Goal: Task Accomplishment & Management: Use online tool/utility

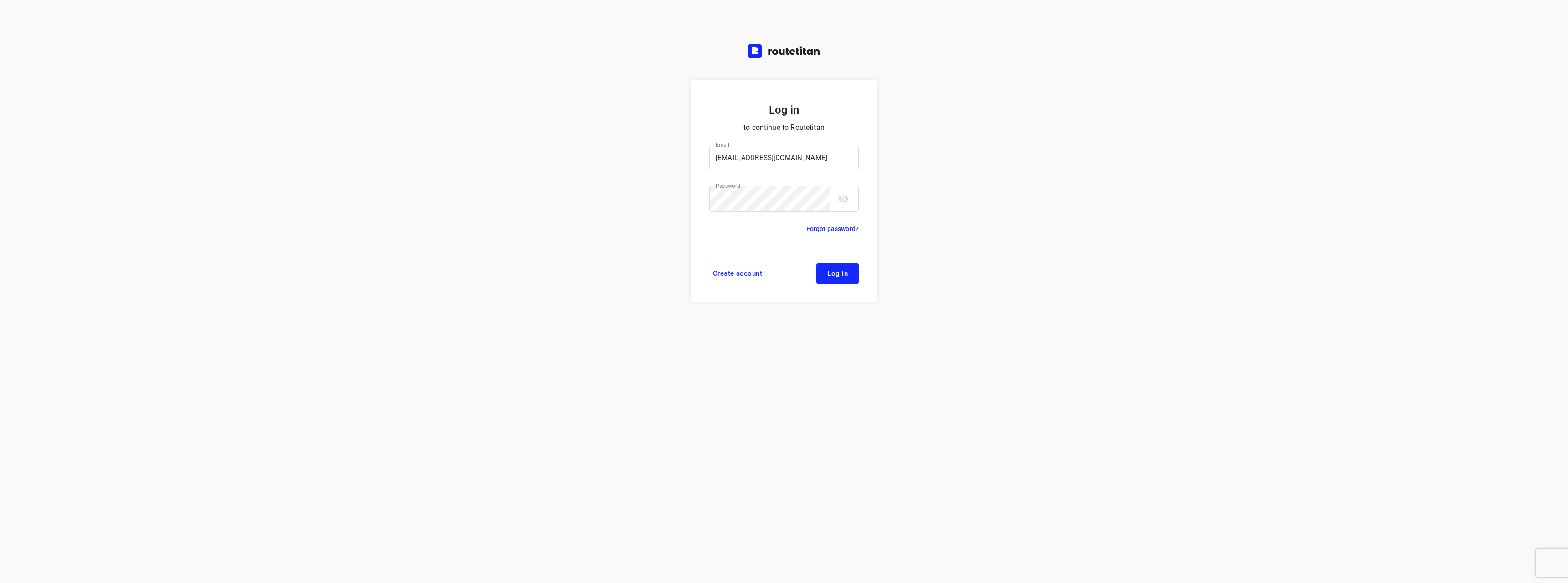
click at [835, 276] on span "Log in" at bounding box center [837, 273] width 21 height 7
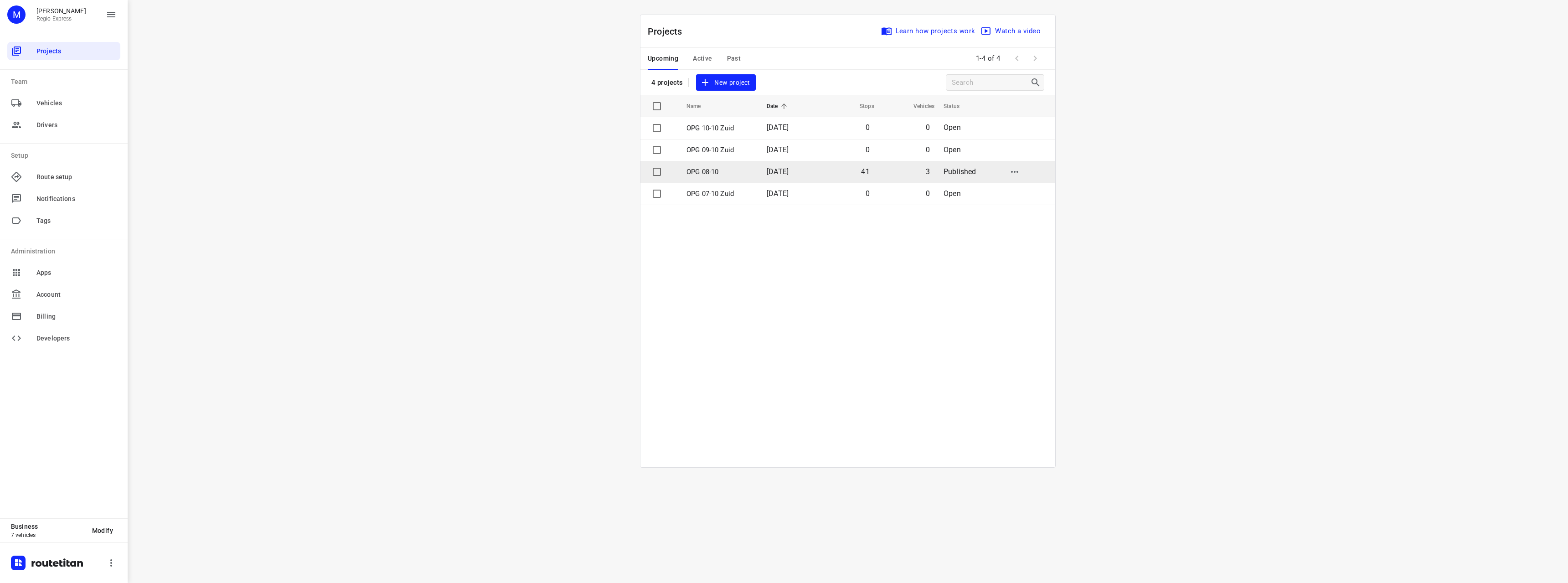
click at [730, 173] on p "OPG 08-10" at bounding box center [719, 172] width 67 height 11
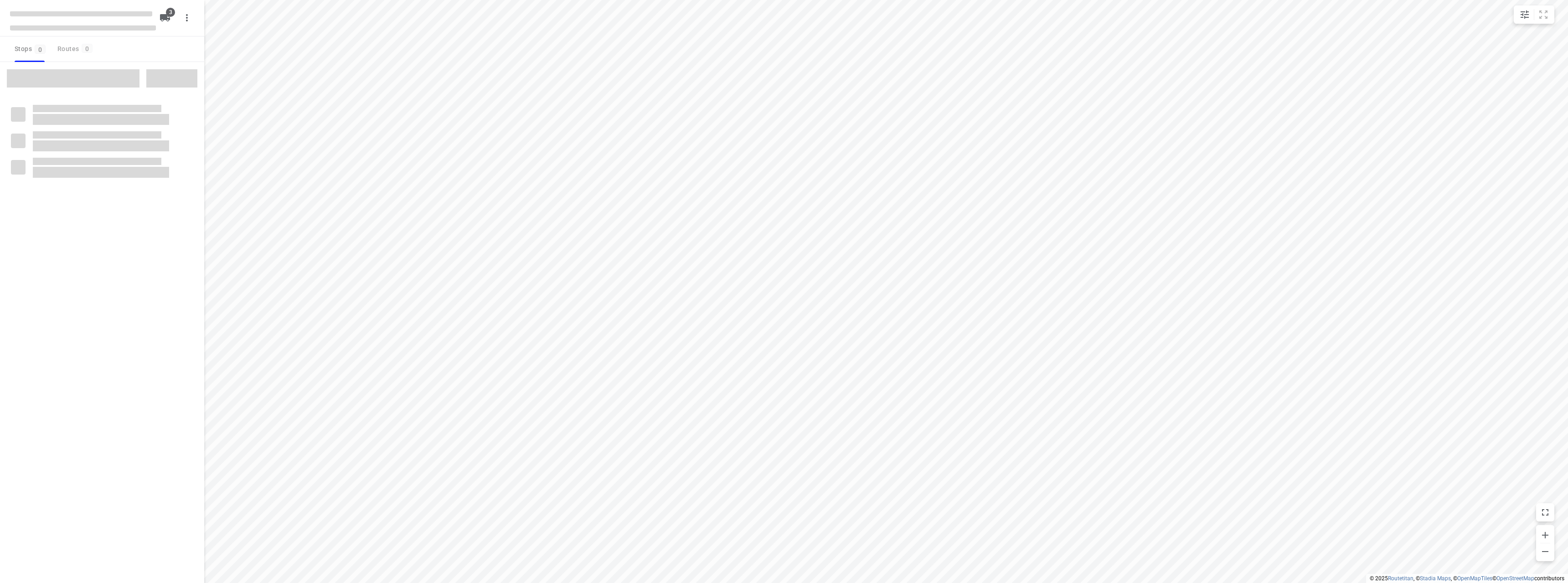
type input "distance"
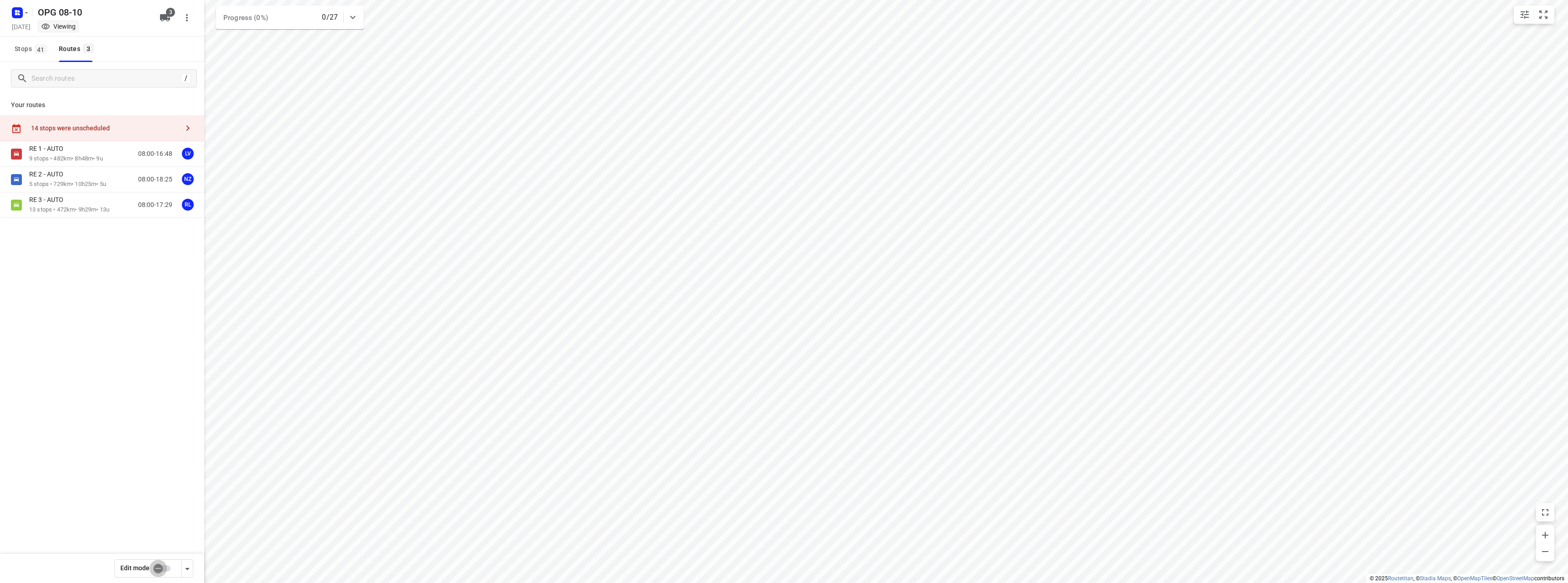
click at [155, 570] on input "checkbox" at bounding box center [158, 569] width 52 height 17
checkbox input "true"
click at [67, 180] on div "RE 2 - AUTO" at bounding box center [67, 175] width 77 height 10
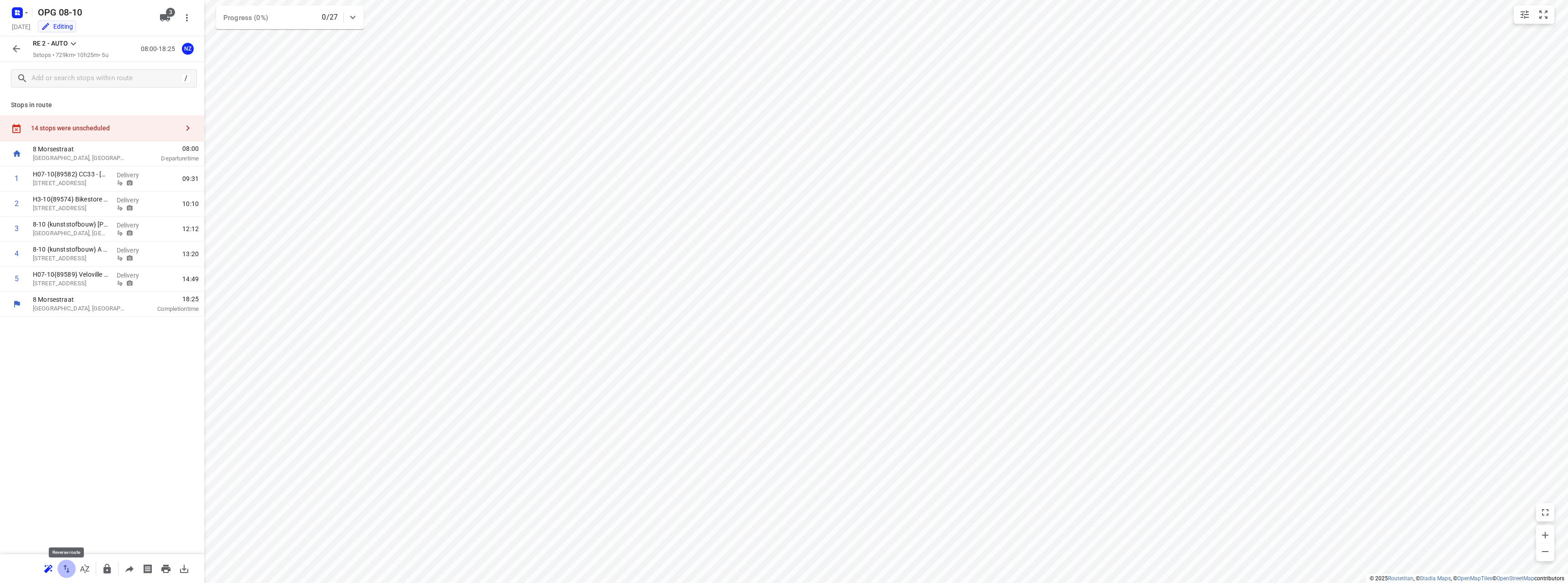
click at [65, 569] on icon "button" at bounding box center [66, 569] width 6 height 8
click at [13, 51] on icon "button" at bounding box center [16, 48] width 11 height 11
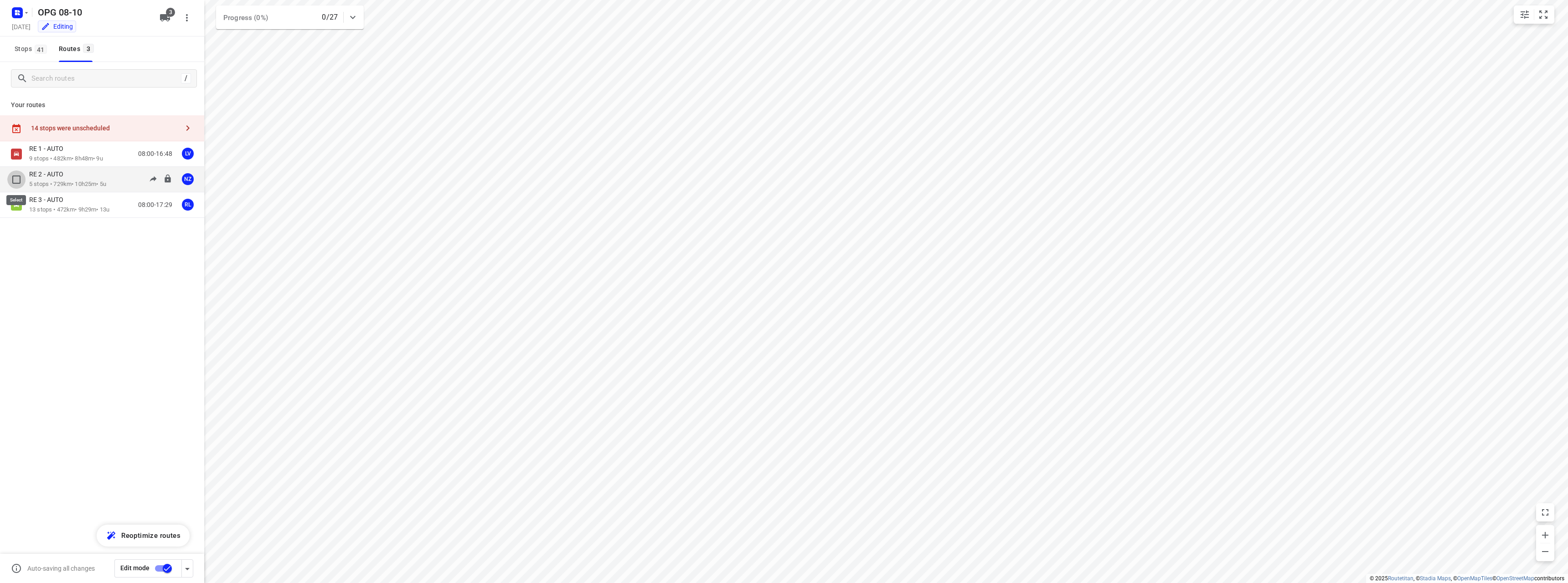
click at [16, 179] on input "checkbox" at bounding box center [16, 180] width 18 height 18
checkbox input "true"
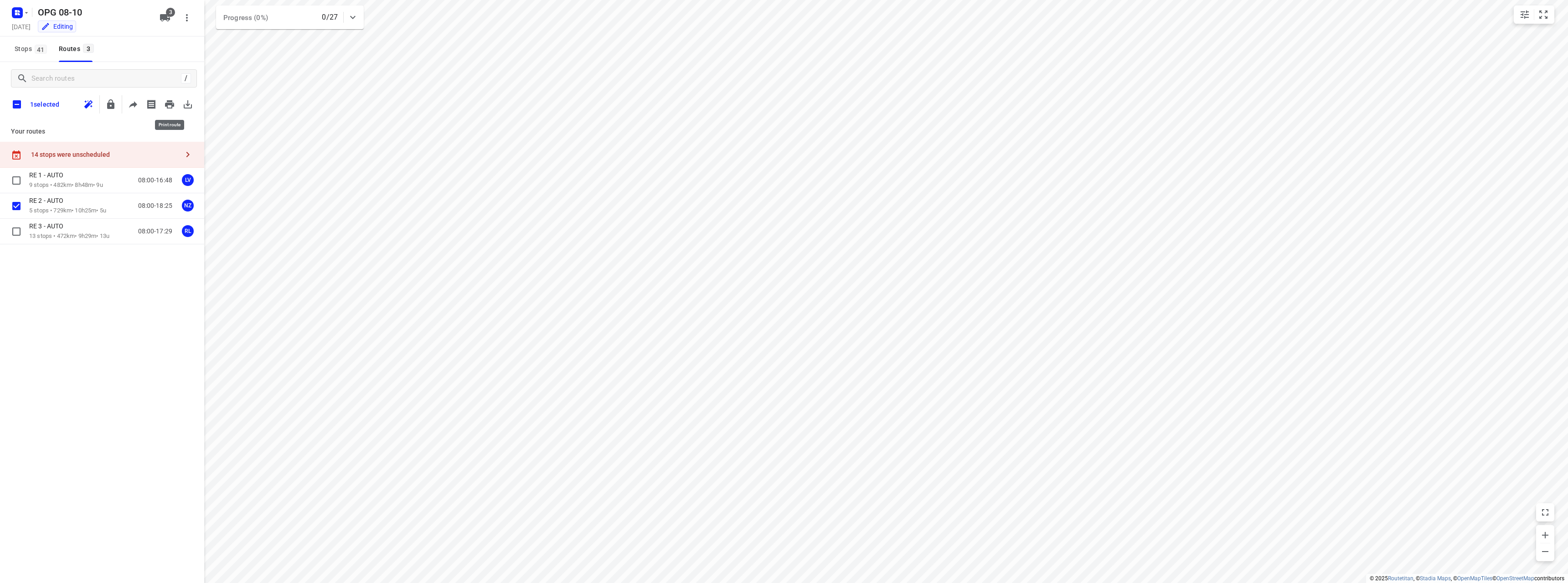
click at [171, 104] on icon "button" at bounding box center [169, 104] width 9 height 8
click at [172, 108] on icon "button" at bounding box center [169, 104] width 9 height 8
